Goal: Information Seeking & Learning: Learn about a topic

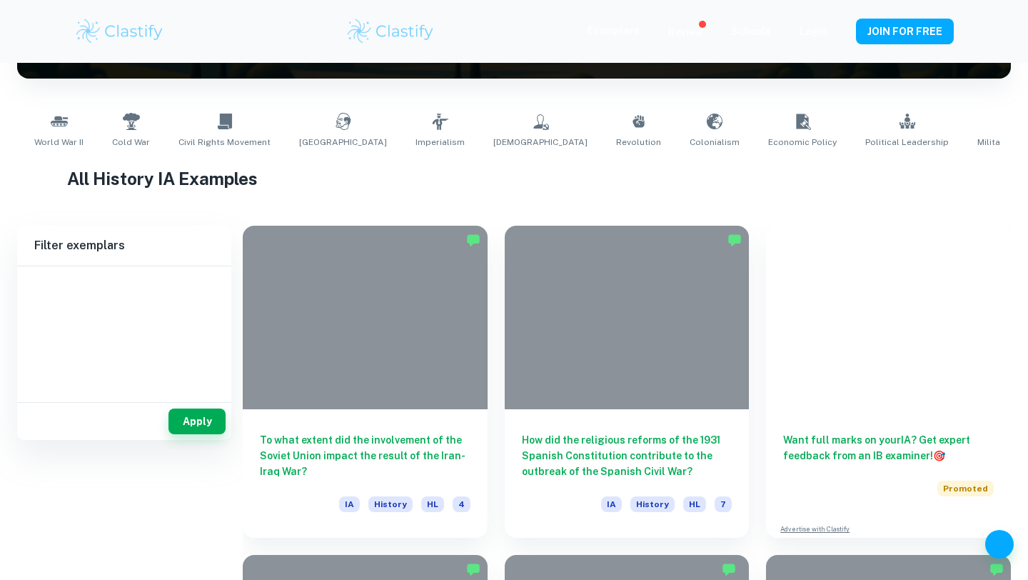
scroll to position [305, 0]
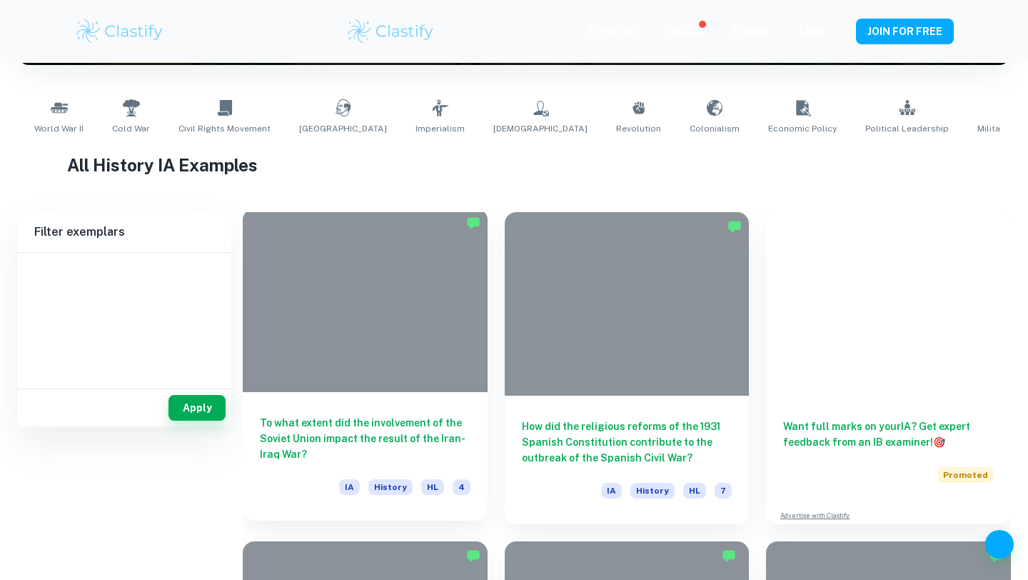
click at [348, 338] on div at bounding box center [365, 299] width 245 height 183
click at [399, 410] on div "To what extent did the involvement of the Soviet Union impact the result of the…" at bounding box center [365, 456] width 245 height 129
click at [386, 440] on h6 "To what extent did the involvement of the Soviet Union impact the result of the…" at bounding box center [365, 438] width 211 height 47
click at [388, 454] on h6 "To what extent did the involvement of the Soviet Union impact the result of the…" at bounding box center [365, 438] width 211 height 47
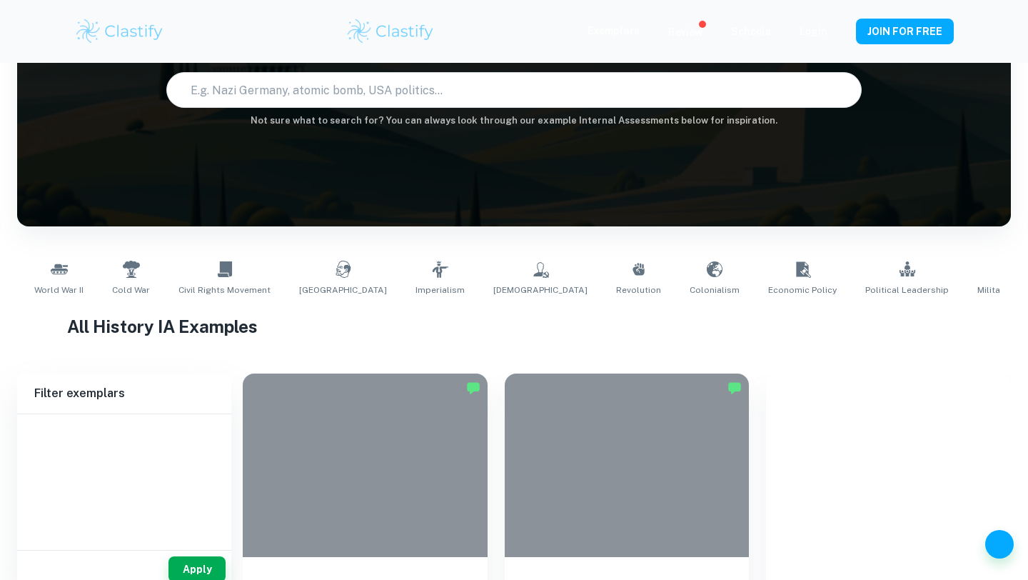
scroll to position [0, 0]
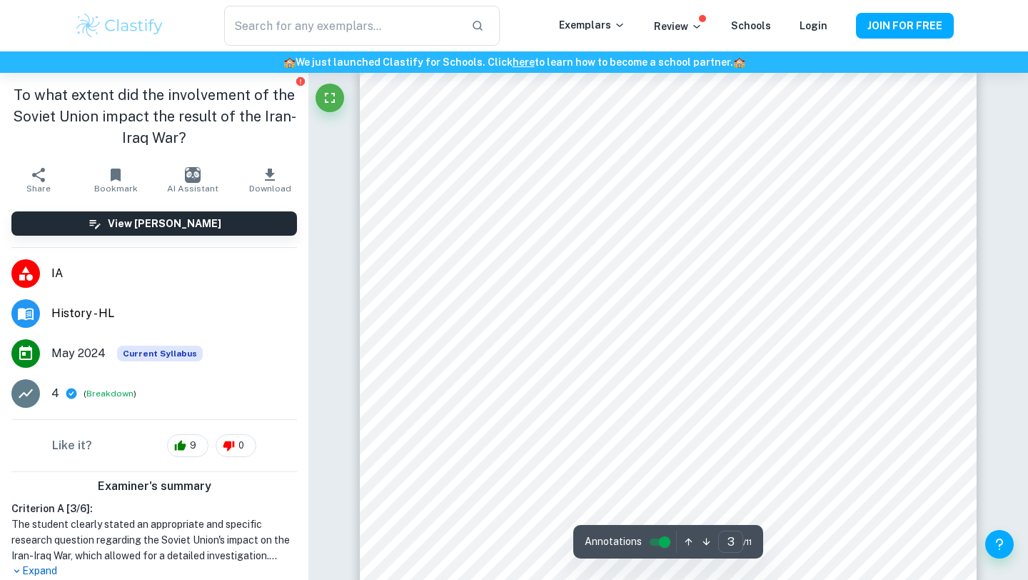
scroll to position [1837, 0]
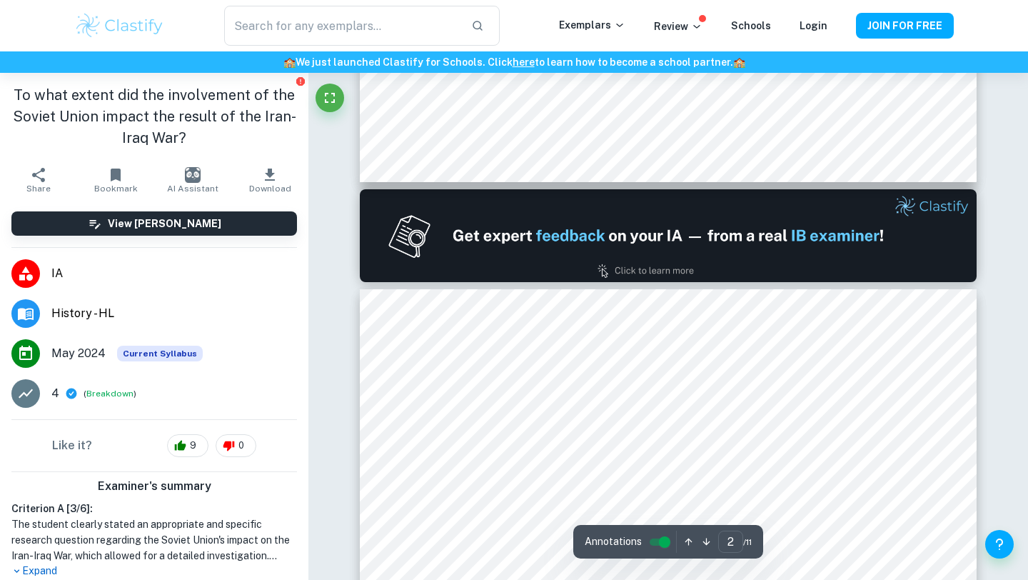
type input "1"
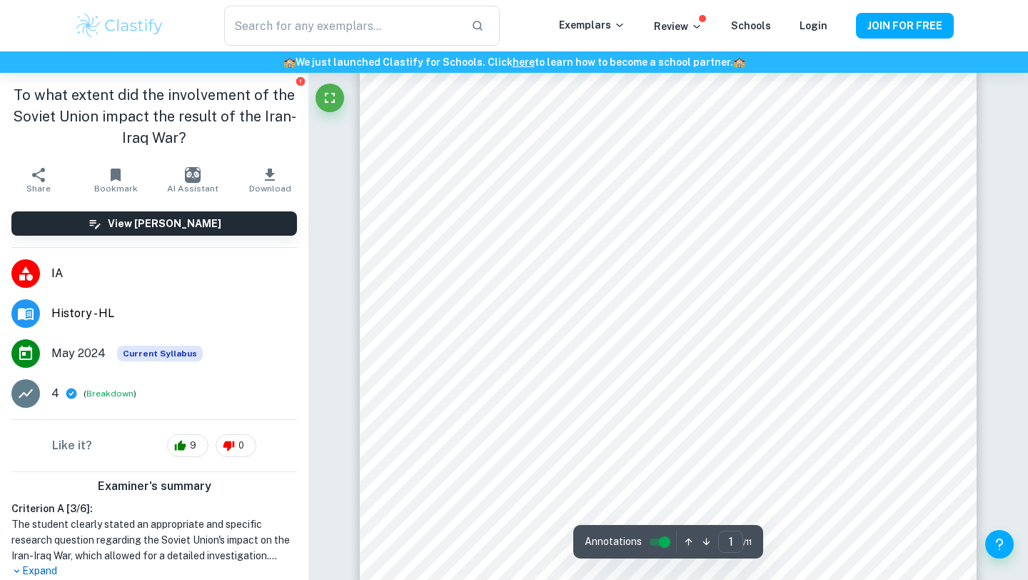
scroll to position [183, 0]
